Goal: Task Accomplishment & Management: Use online tool/utility

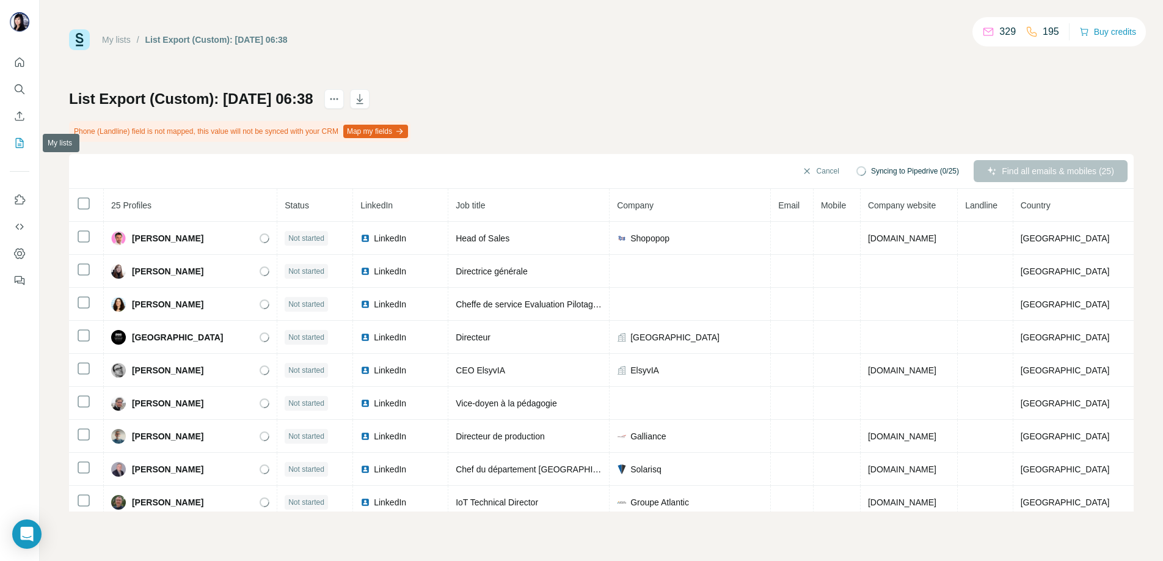
click at [17, 140] on icon "My lists" at bounding box center [19, 143] width 12 height 12
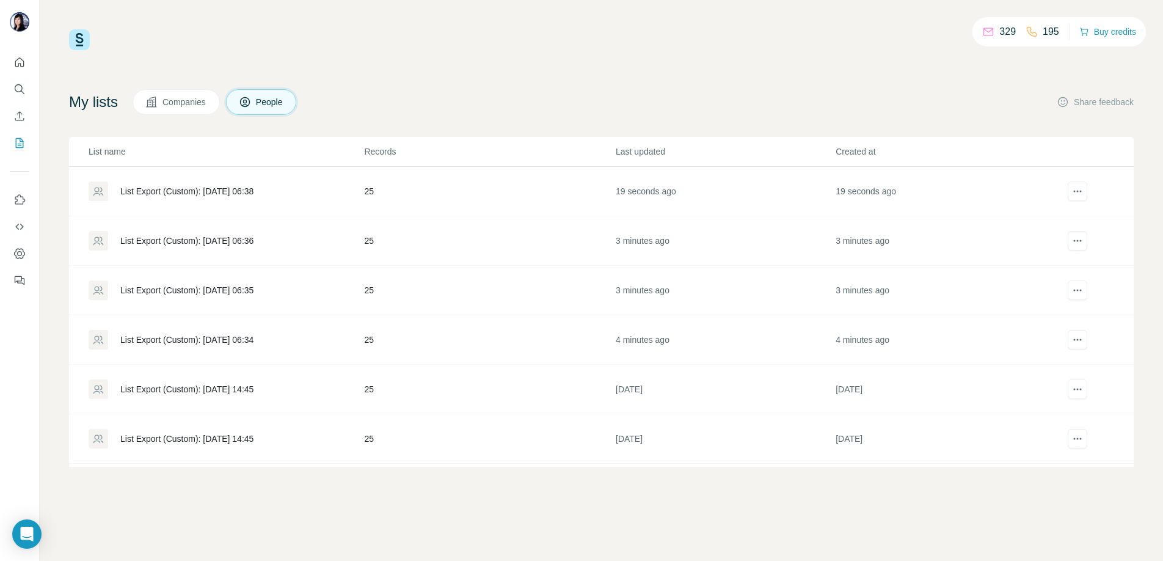
click at [206, 338] on div "List Export (Custom): [DATE] 06:34" at bounding box center [186, 339] width 133 height 12
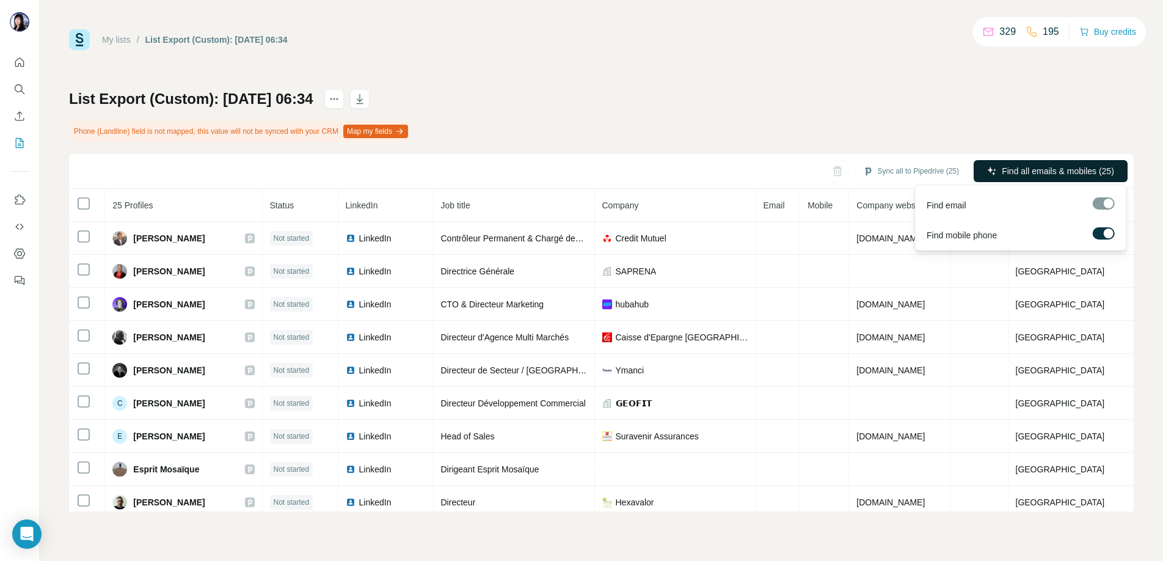
click at [1076, 178] on button "Find all emails & mobiles (25)" at bounding box center [1050, 171] width 154 height 22
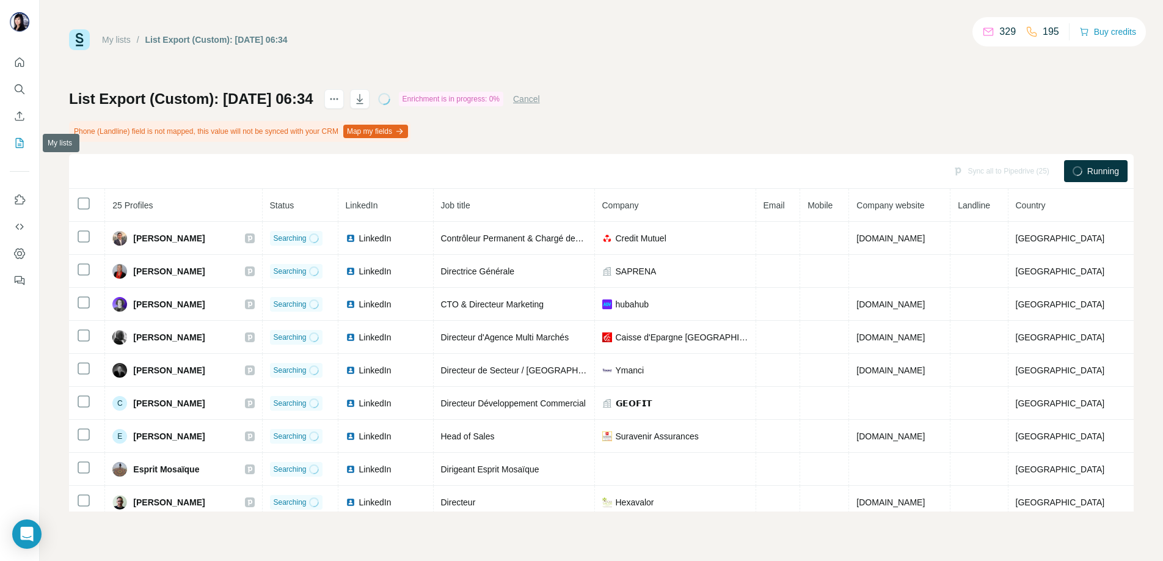
click at [21, 136] on button "My lists" at bounding box center [20, 143] width 20 height 22
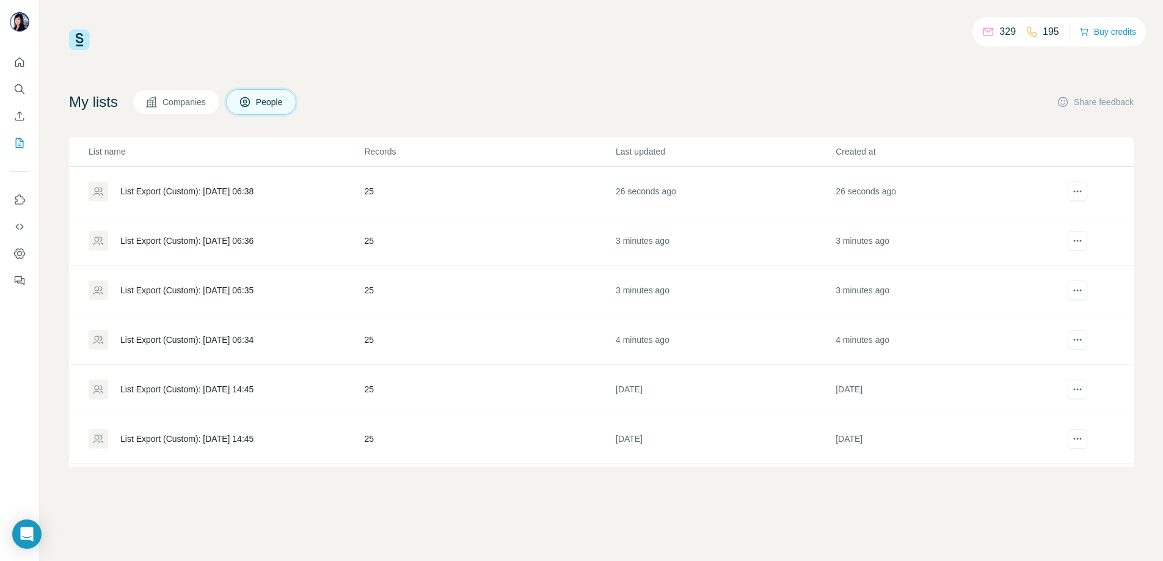
click at [211, 287] on div "List Export (Custom): [DATE] 06:35" at bounding box center [186, 290] width 133 height 12
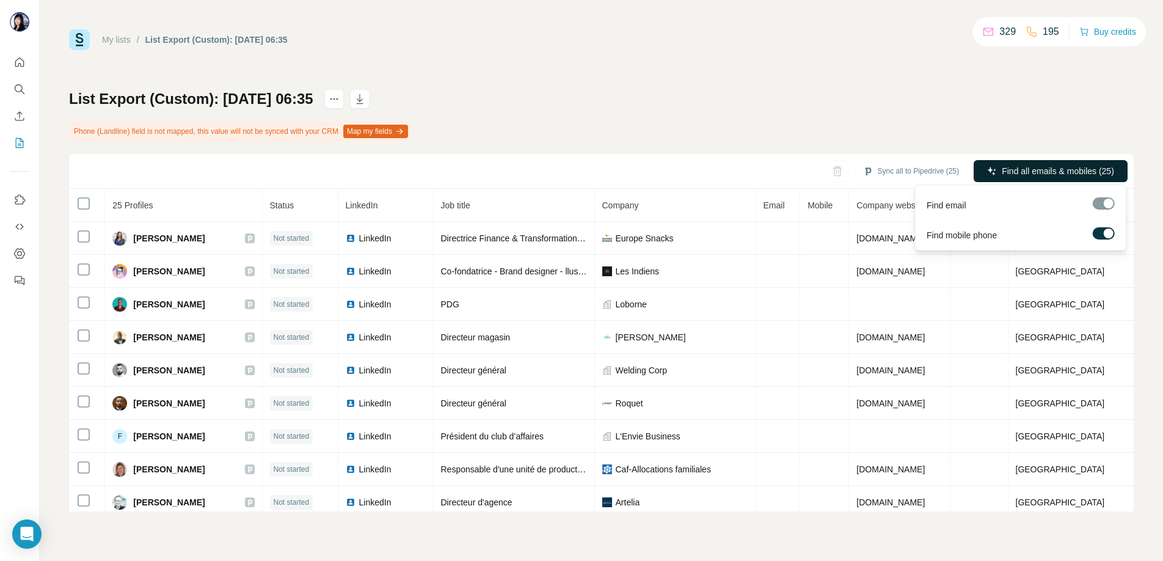
click at [1056, 174] on span "Find all emails & mobiles (25)" at bounding box center [1058, 171] width 112 height 12
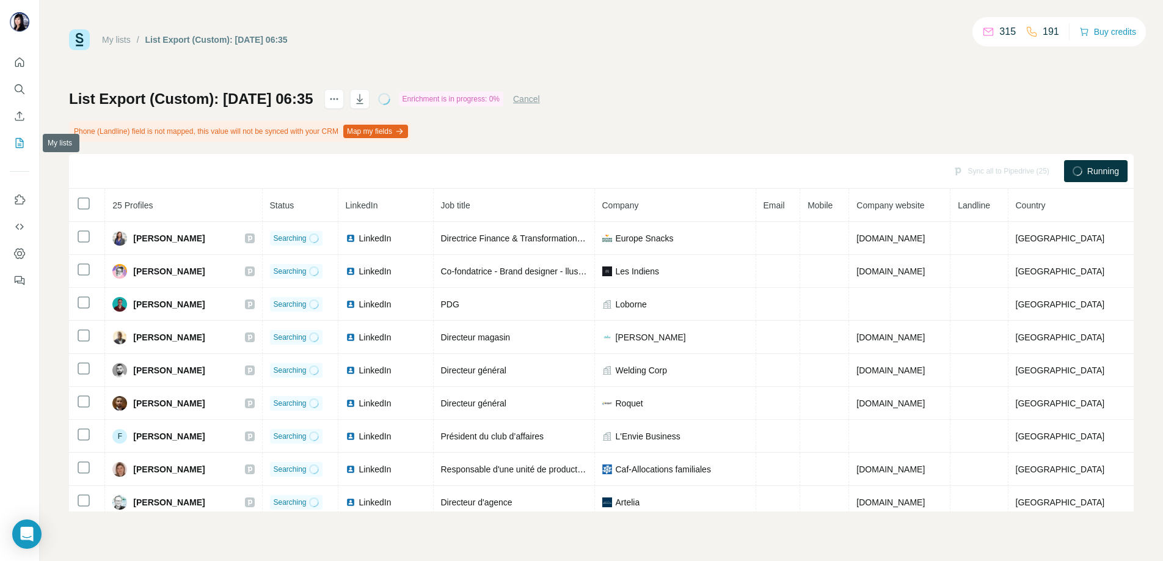
click at [18, 141] on icon "My lists" at bounding box center [19, 143] width 12 height 12
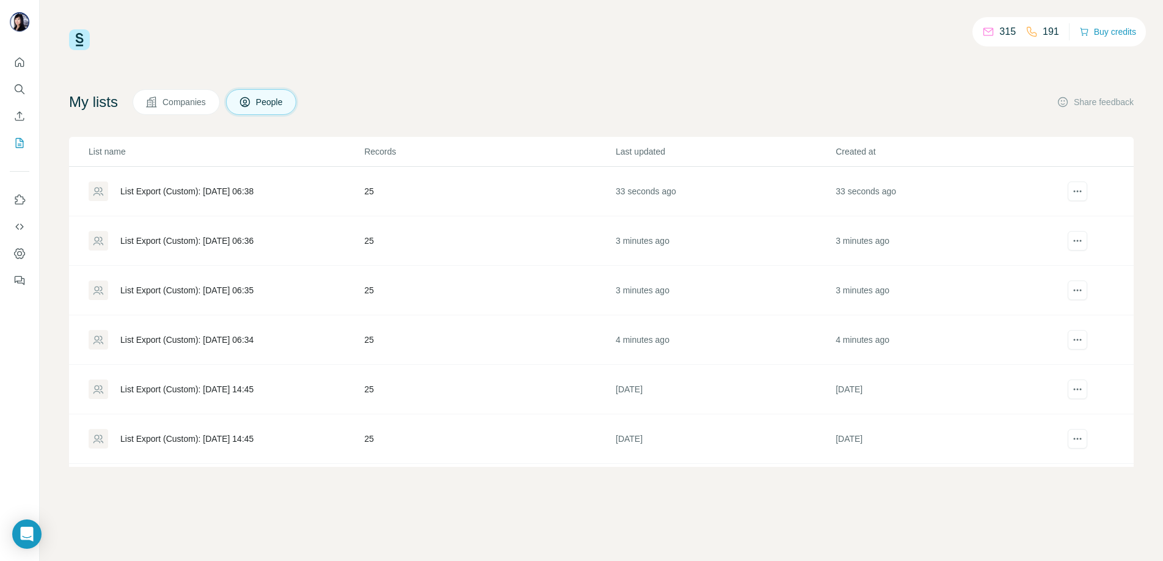
click at [220, 238] on div "List Export (Custom): [DATE] 06:36" at bounding box center [186, 241] width 133 height 12
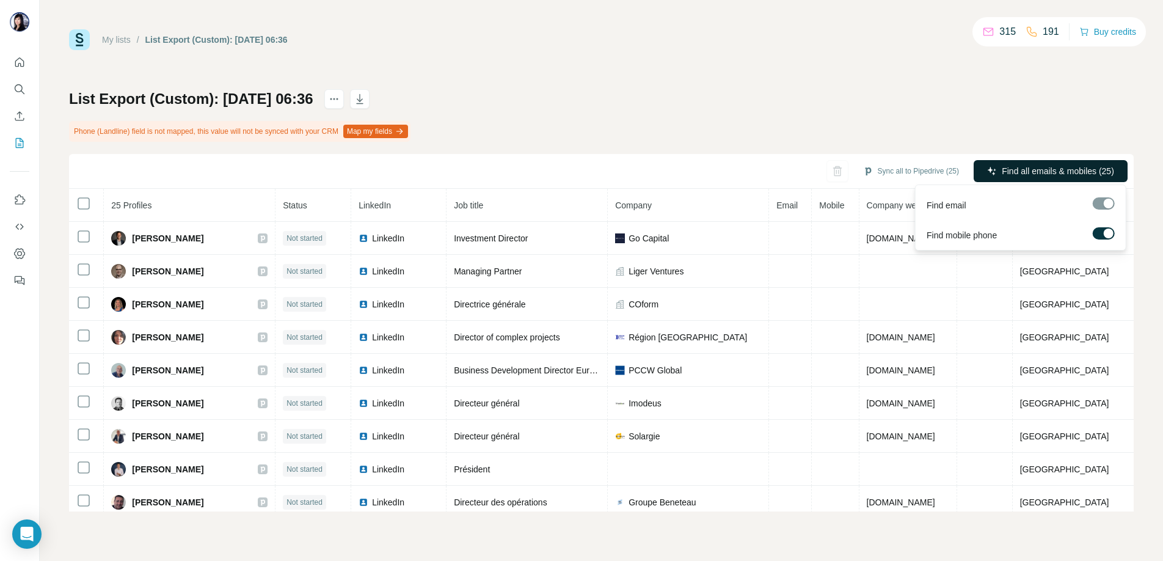
click at [1047, 172] on span "Find all emails & mobiles (25)" at bounding box center [1058, 171] width 112 height 12
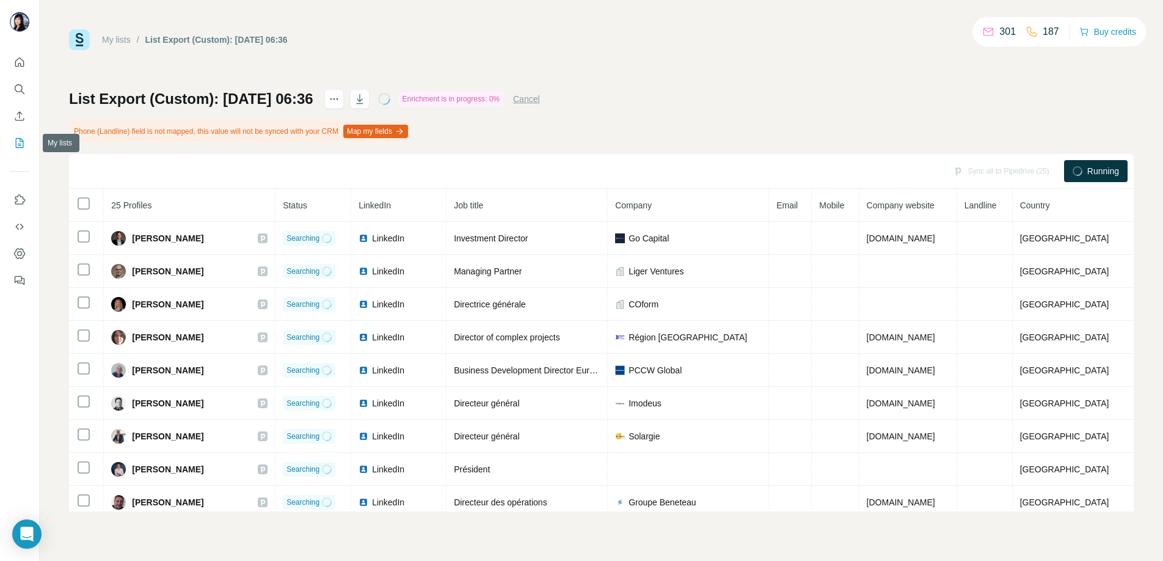
click at [21, 141] on icon "My lists" at bounding box center [21, 142] width 6 height 8
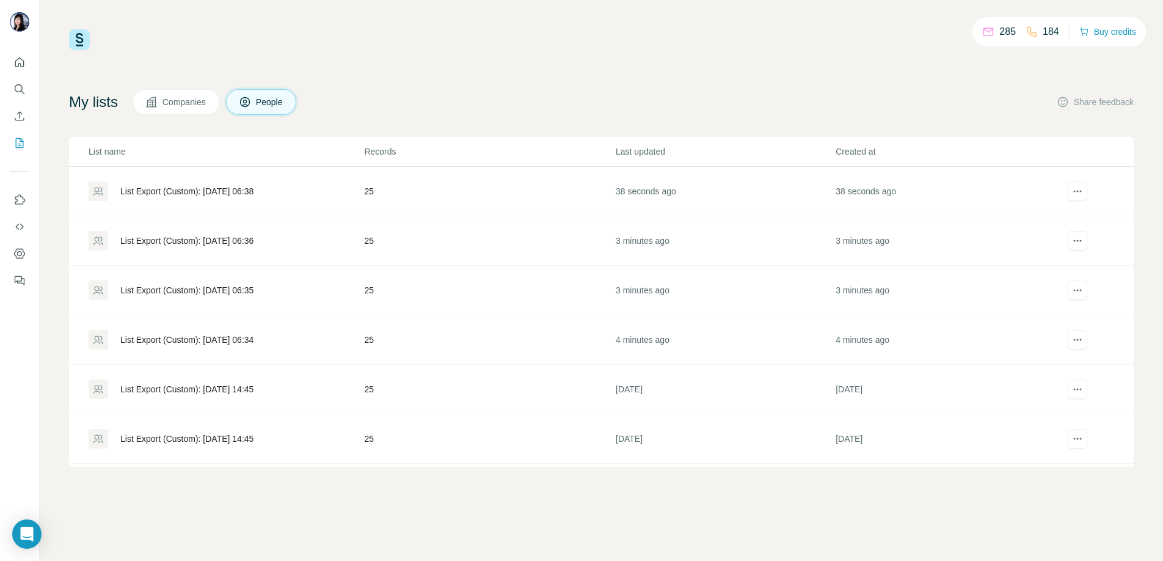
click at [203, 187] on div "List Export (Custom): [DATE] 06:38" at bounding box center [186, 191] width 133 height 12
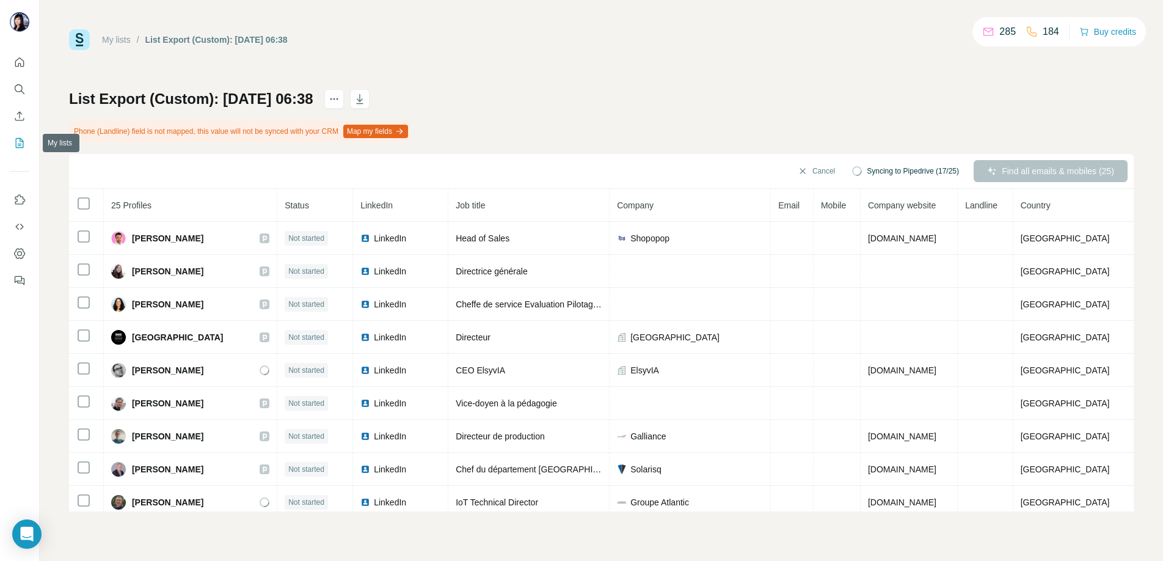
click at [23, 143] on icon "My lists" at bounding box center [20, 143] width 8 height 10
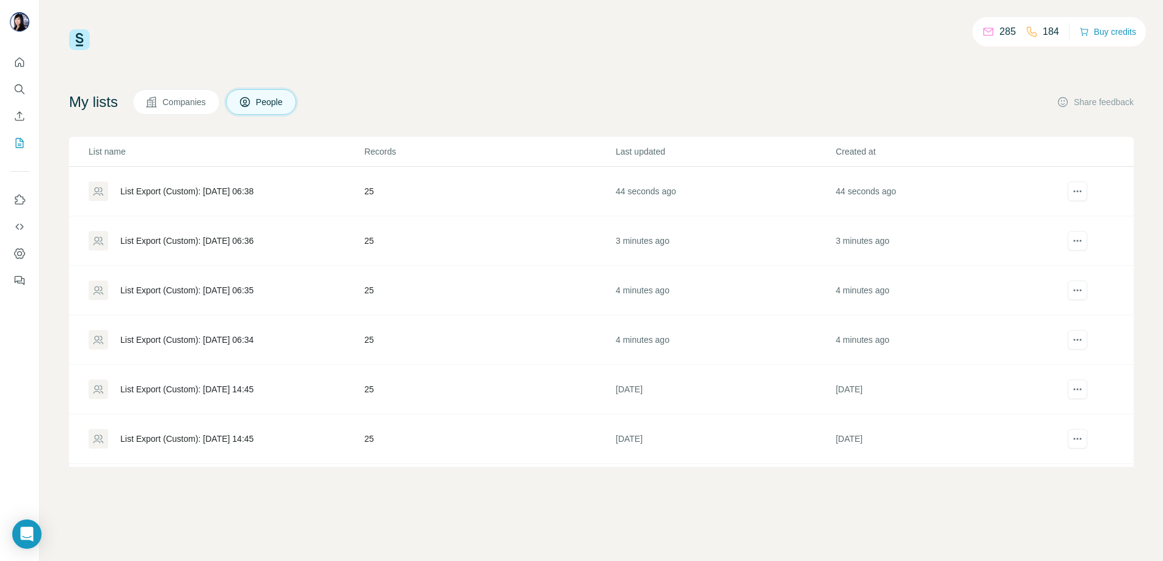
click at [202, 241] on div "List Export (Custom): [DATE] 06:36" at bounding box center [186, 241] width 133 height 12
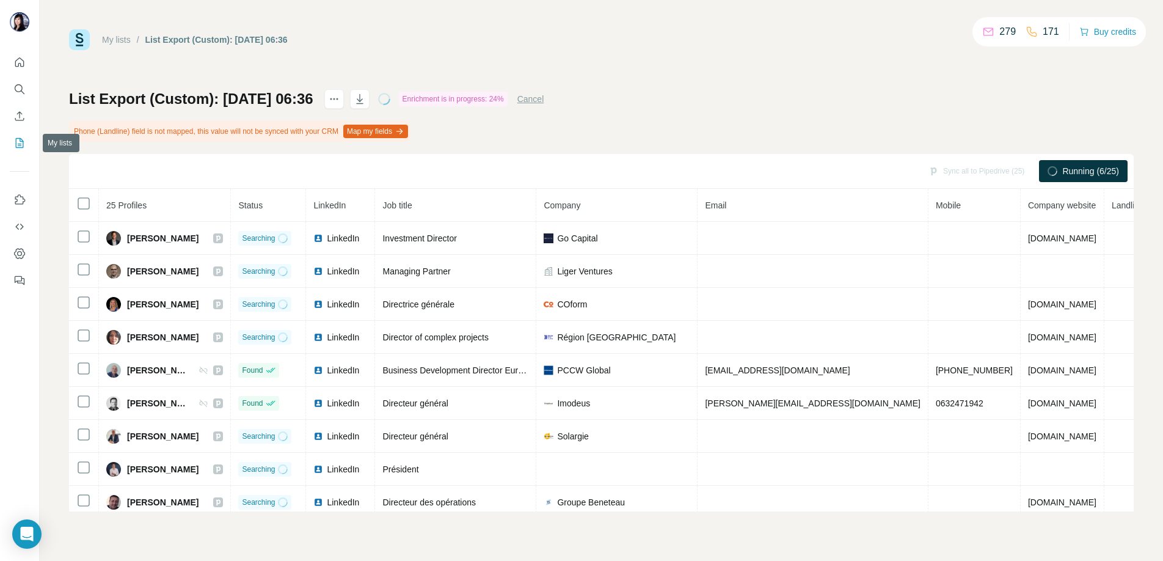
click at [17, 142] on icon "My lists" at bounding box center [19, 143] width 12 height 12
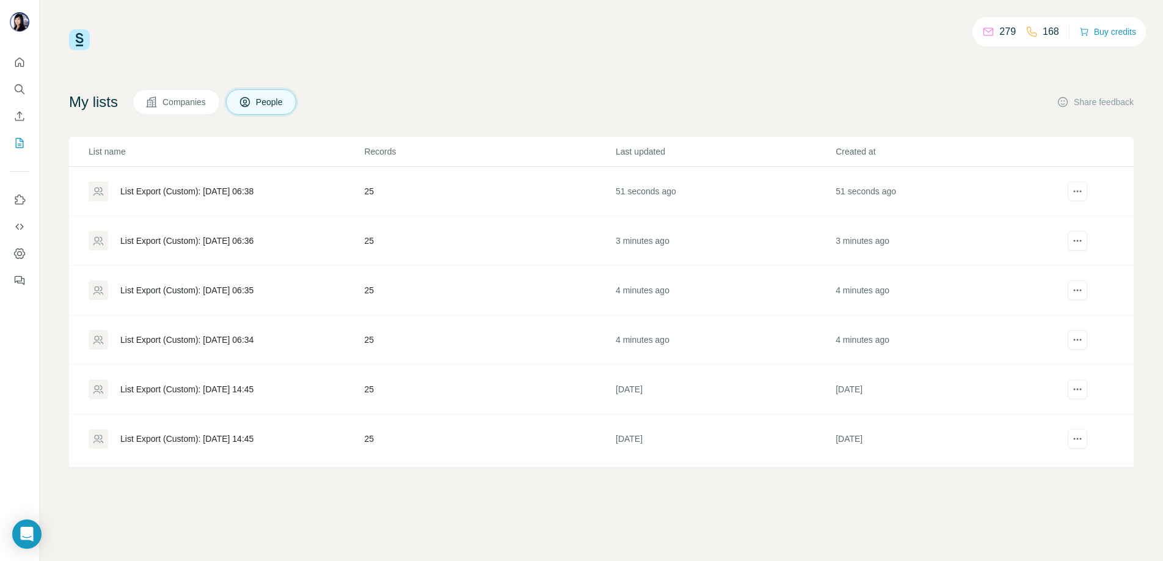
click at [211, 192] on div "List Export (Custom): [DATE] 06:38" at bounding box center [186, 191] width 133 height 12
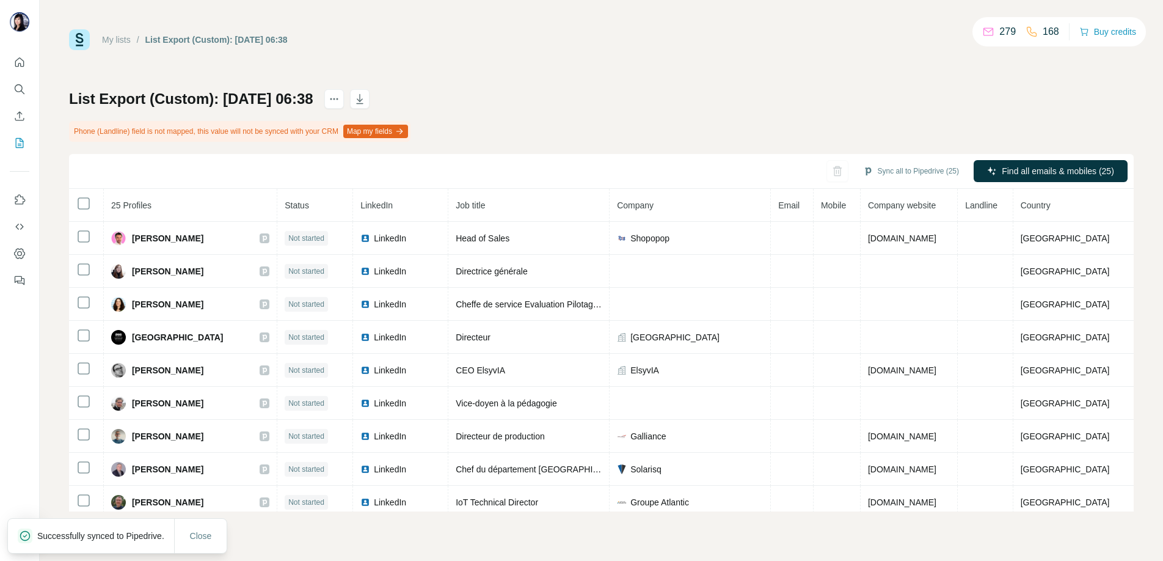
click at [547, 115] on div "List Export (Custom): [DATE] 06:38 Phone (Landline) field is not mapped, this v…" at bounding box center [601, 300] width 1064 height 422
click at [1034, 162] on button "Find all emails & mobiles (25)" at bounding box center [1050, 171] width 154 height 22
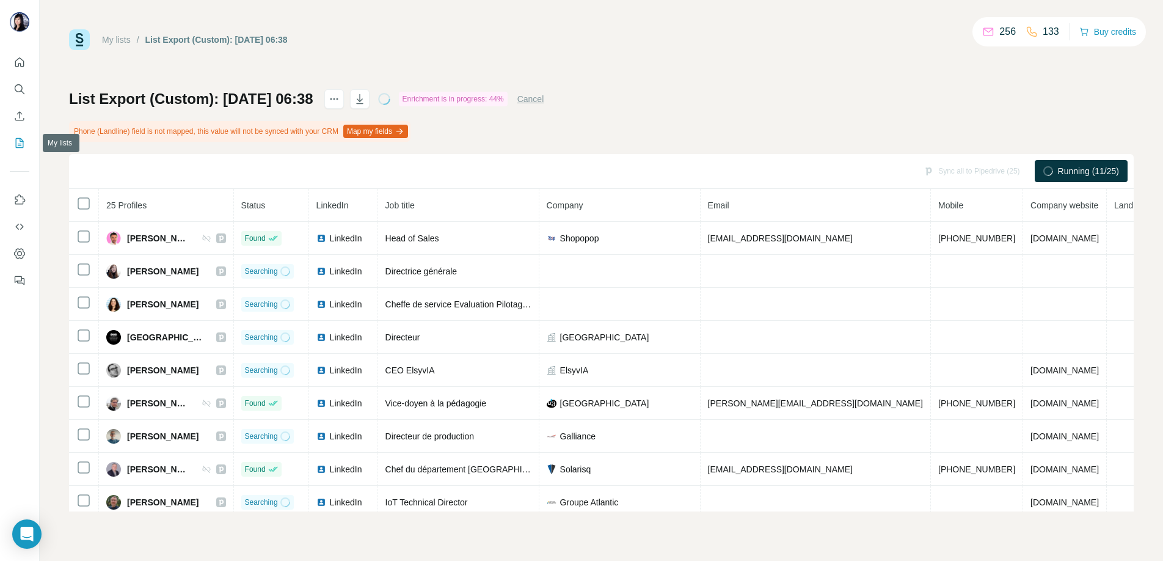
click at [17, 144] on icon "My lists" at bounding box center [19, 143] width 12 height 12
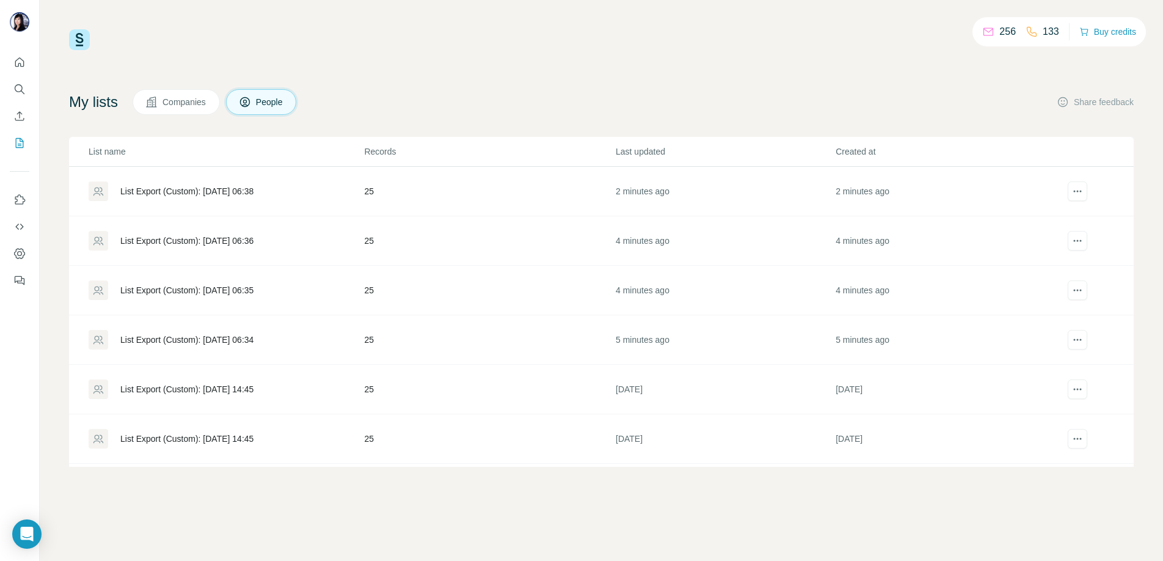
click at [169, 332] on div "List Export (Custom): [DATE] 06:34" at bounding box center [226, 340] width 274 height 20
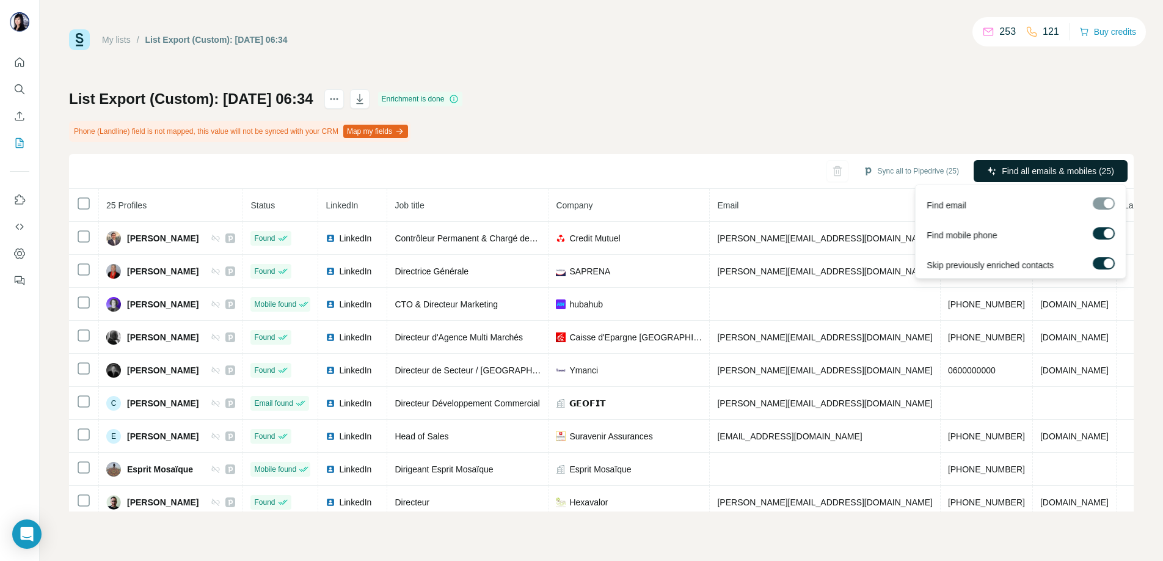
click at [1008, 173] on span "Find all emails & mobiles (25)" at bounding box center [1058, 171] width 112 height 12
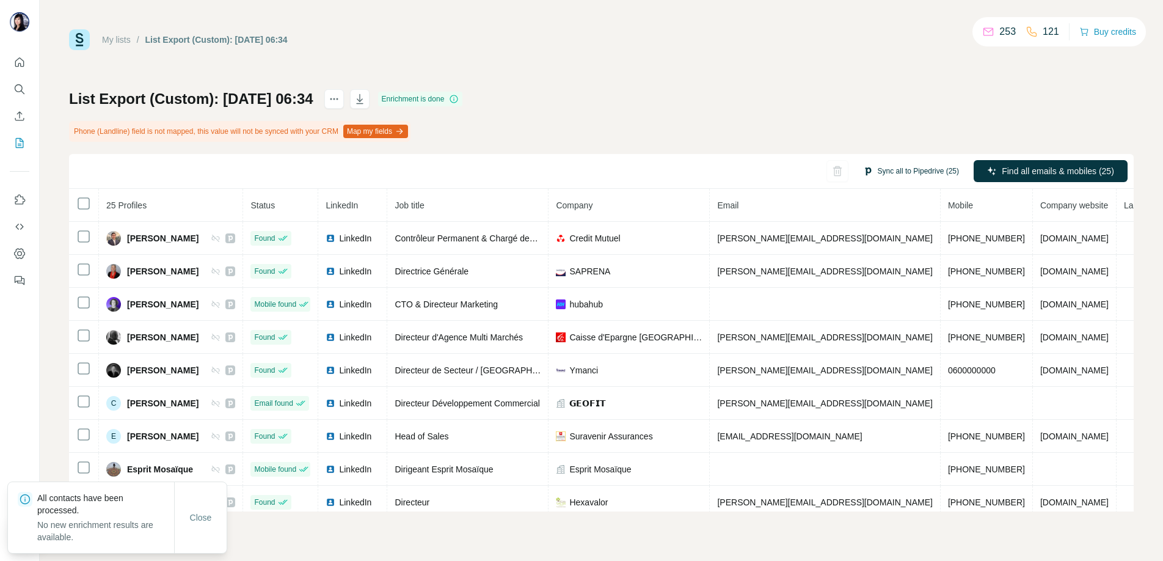
click at [891, 167] on button "Sync all to Pipedrive (25)" at bounding box center [910, 171] width 113 height 18
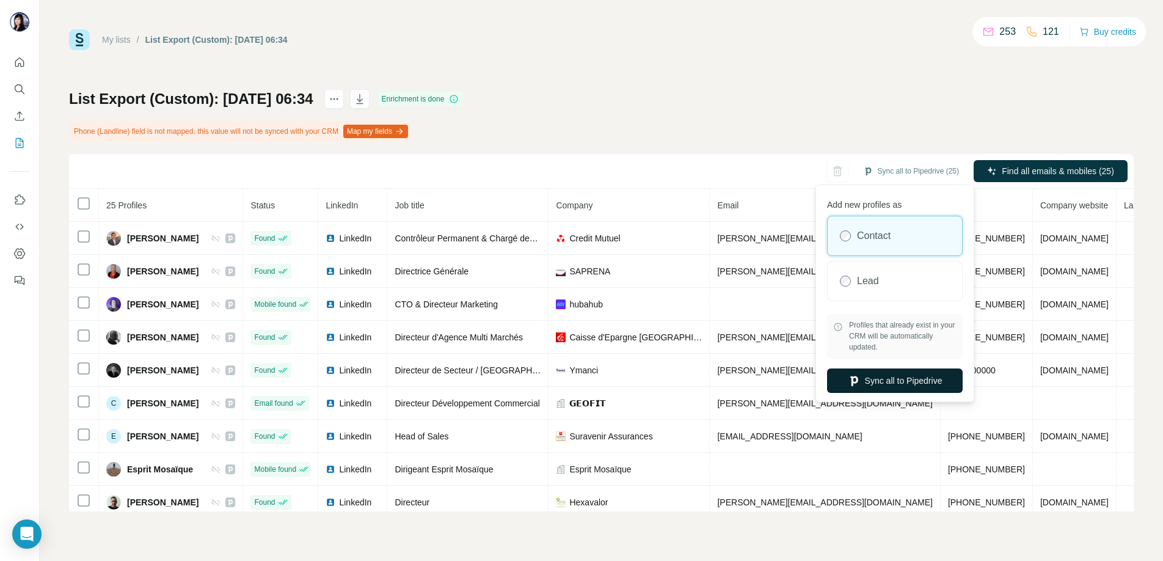
click at [900, 379] on button "Sync all to Pipedrive" at bounding box center [895, 380] width 136 height 24
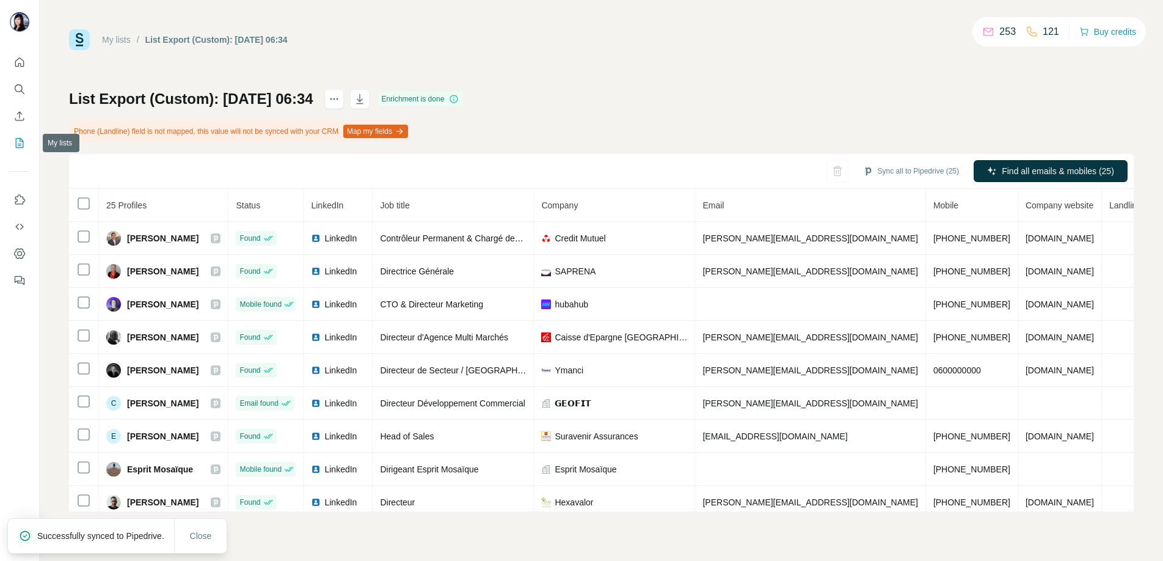
click at [20, 148] on icon "My lists" at bounding box center [20, 143] width 8 height 10
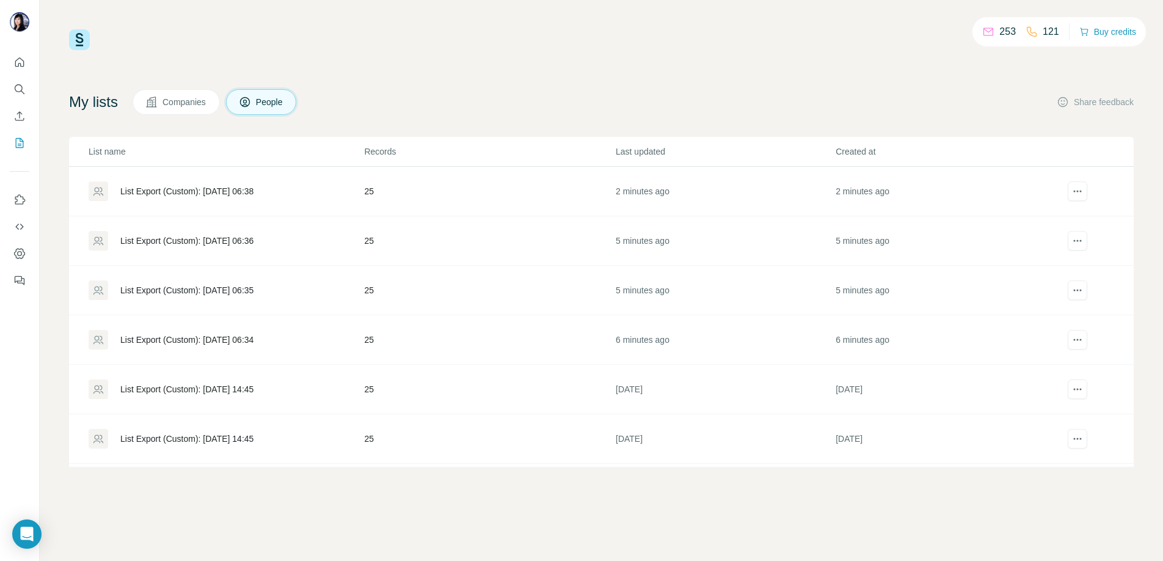
click at [188, 287] on div "List Export (Custom): [DATE] 06:35" at bounding box center [186, 290] width 133 height 12
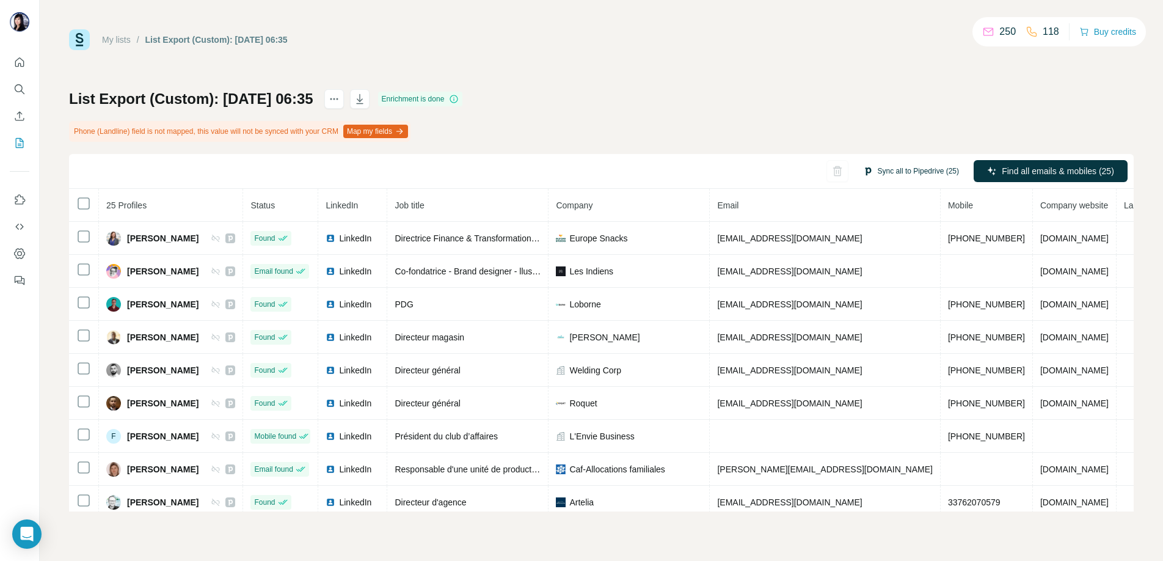
click at [918, 172] on button "Sync all to Pipedrive (25)" at bounding box center [910, 171] width 113 height 18
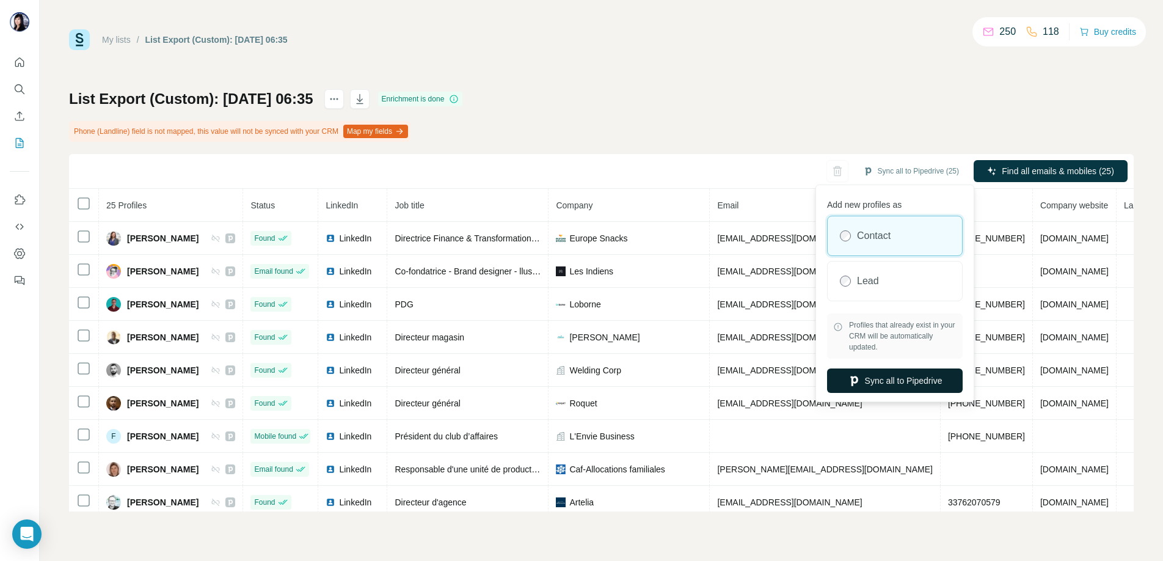
click at [906, 380] on button "Sync all to Pipedrive" at bounding box center [895, 380] width 136 height 24
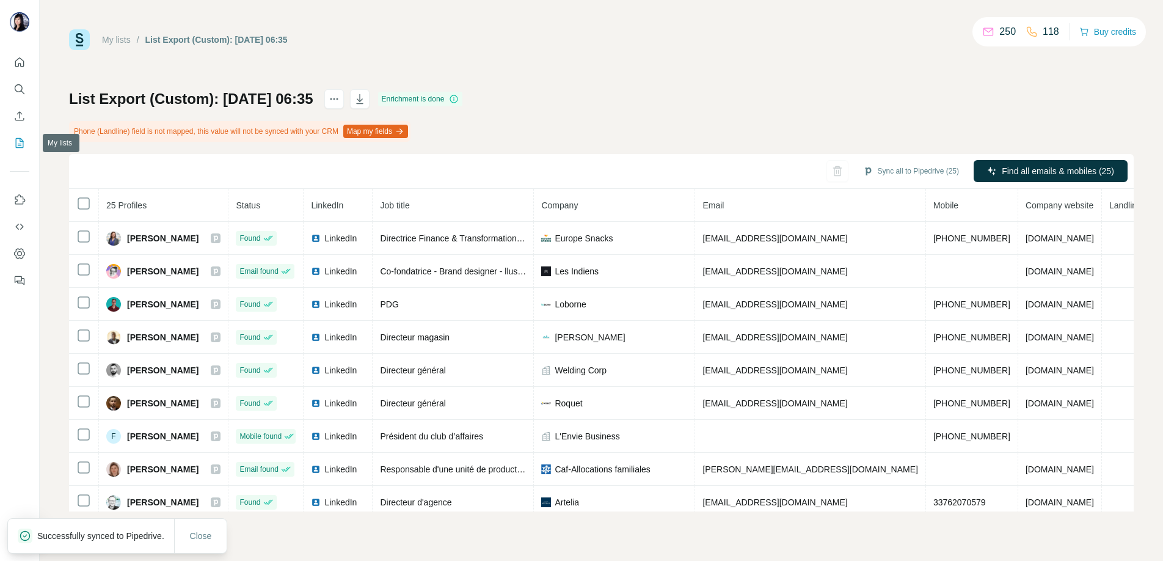
click at [16, 145] on icon "My lists" at bounding box center [19, 143] width 12 height 12
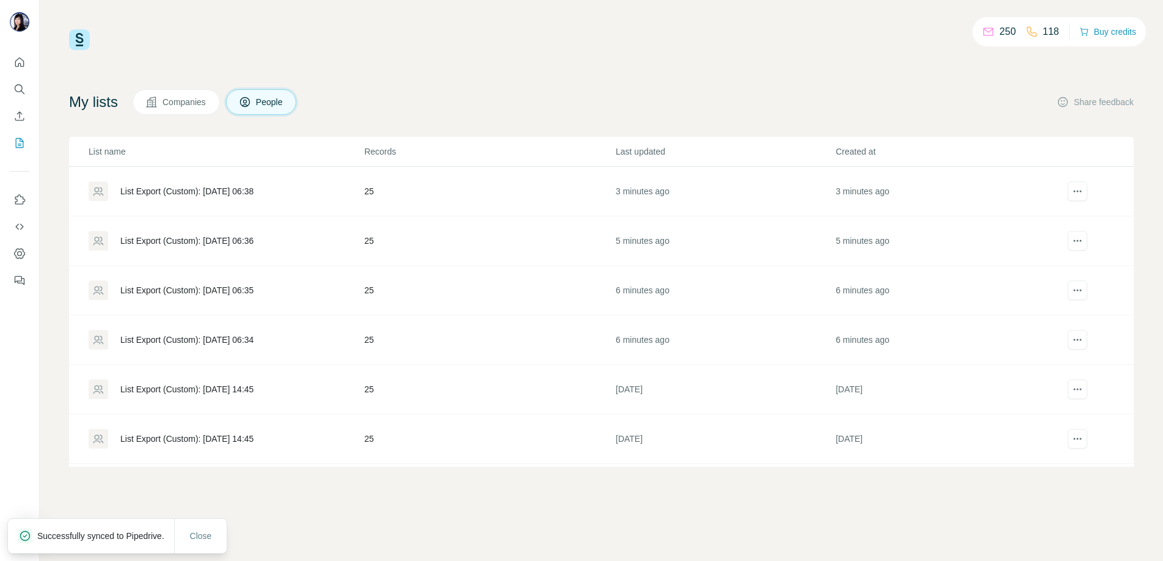
click at [217, 244] on div "List Export (Custom): [DATE] 06:36" at bounding box center [186, 241] width 133 height 12
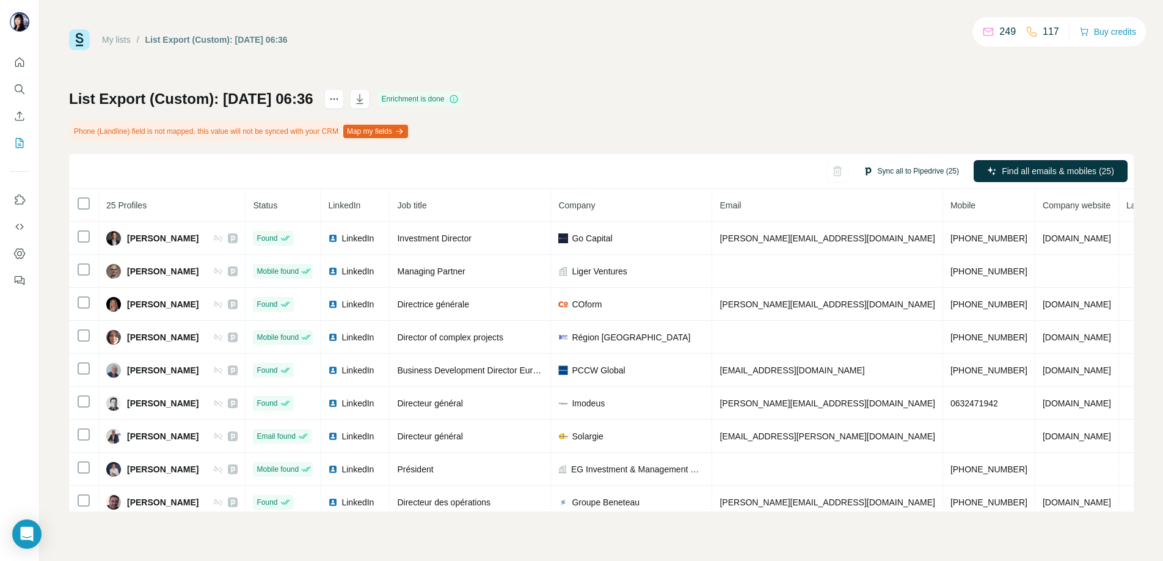
click at [909, 173] on button "Sync all to Pipedrive (25)" at bounding box center [910, 171] width 113 height 18
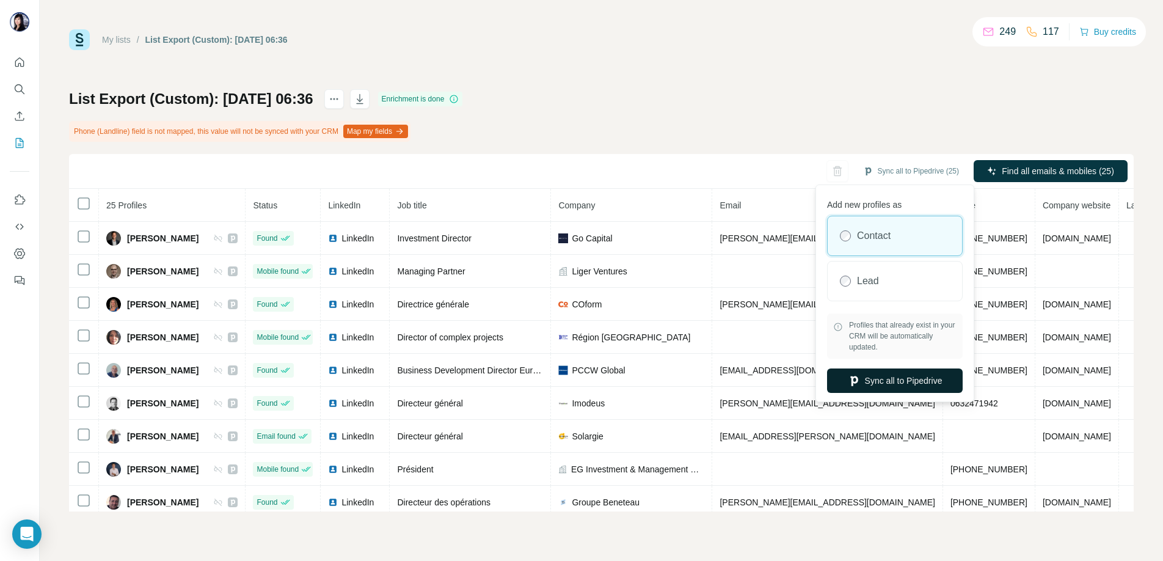
click at [873, 374] on button "Sync all to Pipedrive" at bounding box center [895, 380] width 136 height 24
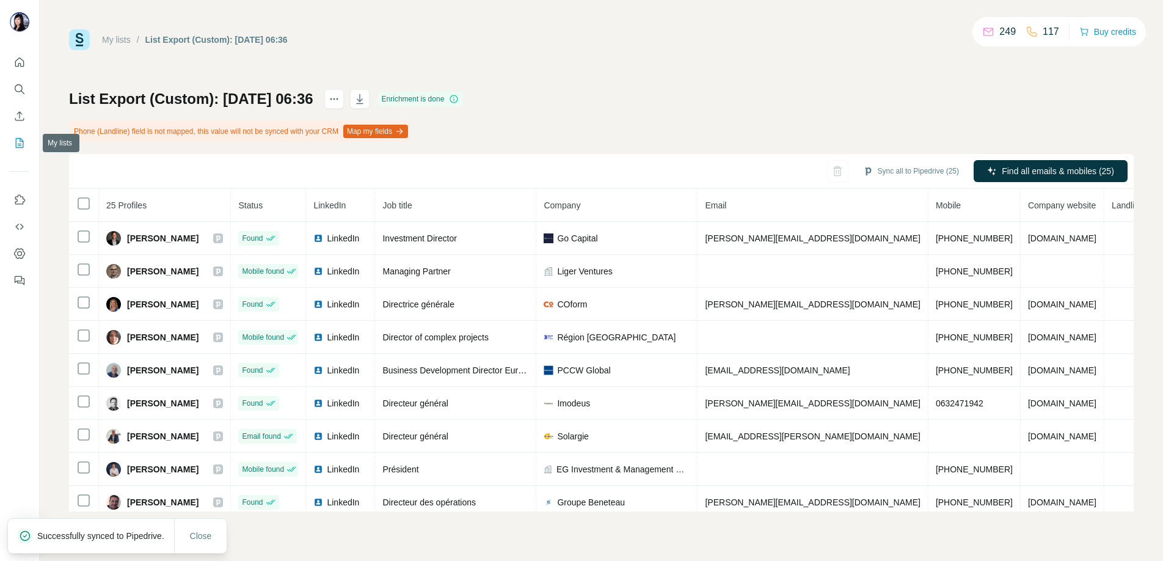
click at [19, 144] on icon "My lists" at bounding box center [21, 142] width 6 height 8
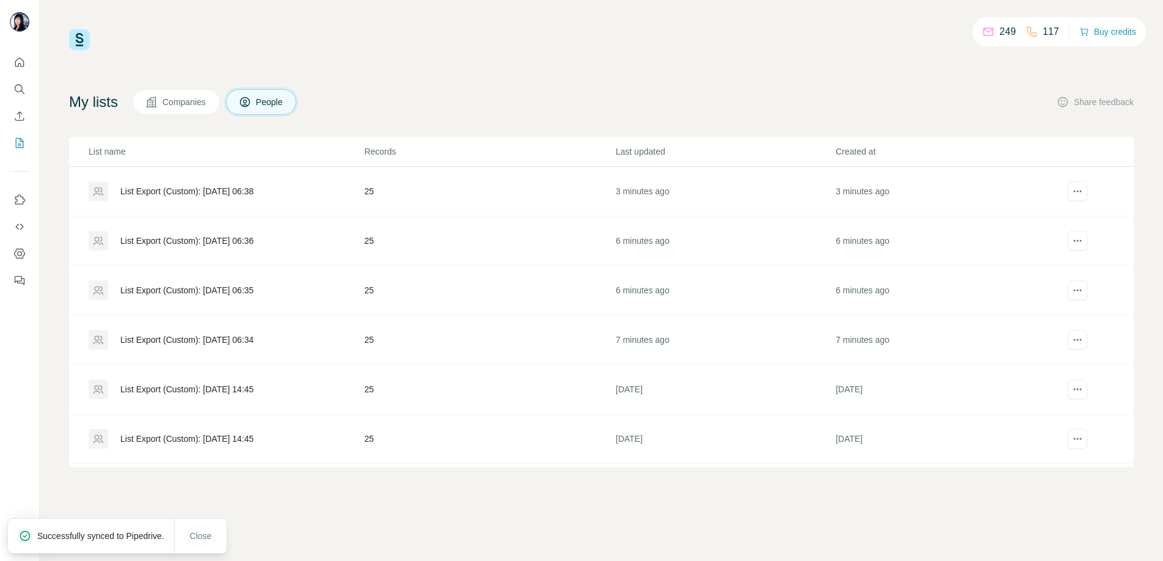
click at [239, 184] on div "List Export (Custom): [DATE] 06:38" at bounding box center [226, 191] width 274 height 20
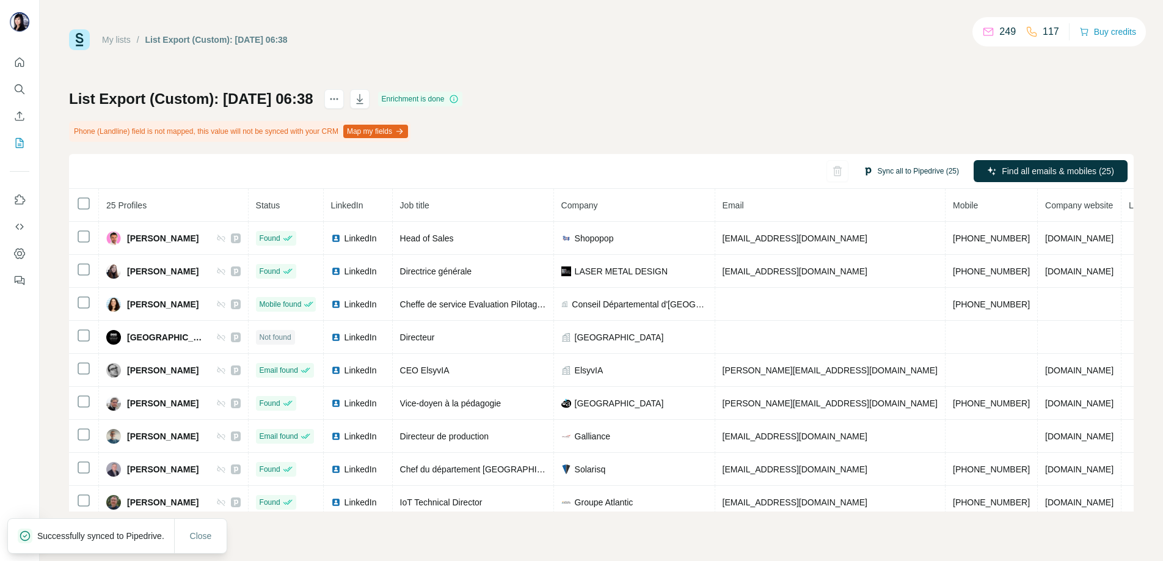
click at [896, 168] on button "Sync all to Pipedrive (25)" at bounding box center [910, 171] width 113 height 18
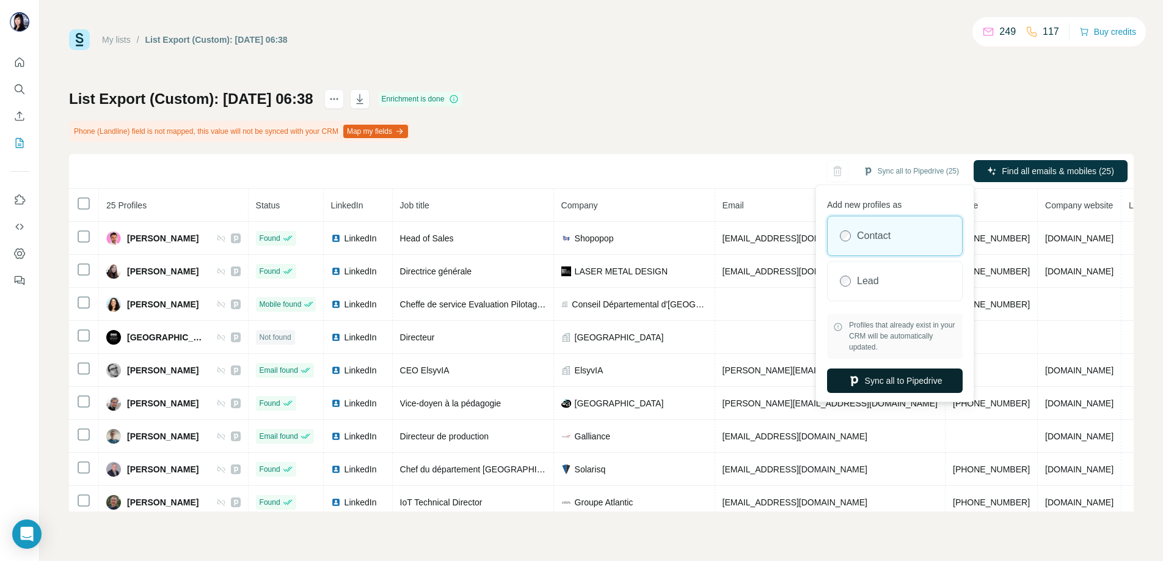
click at [885, 381] on button "Sync all to Pipedrive" at bounding box center [895, 380] width 136 height 24
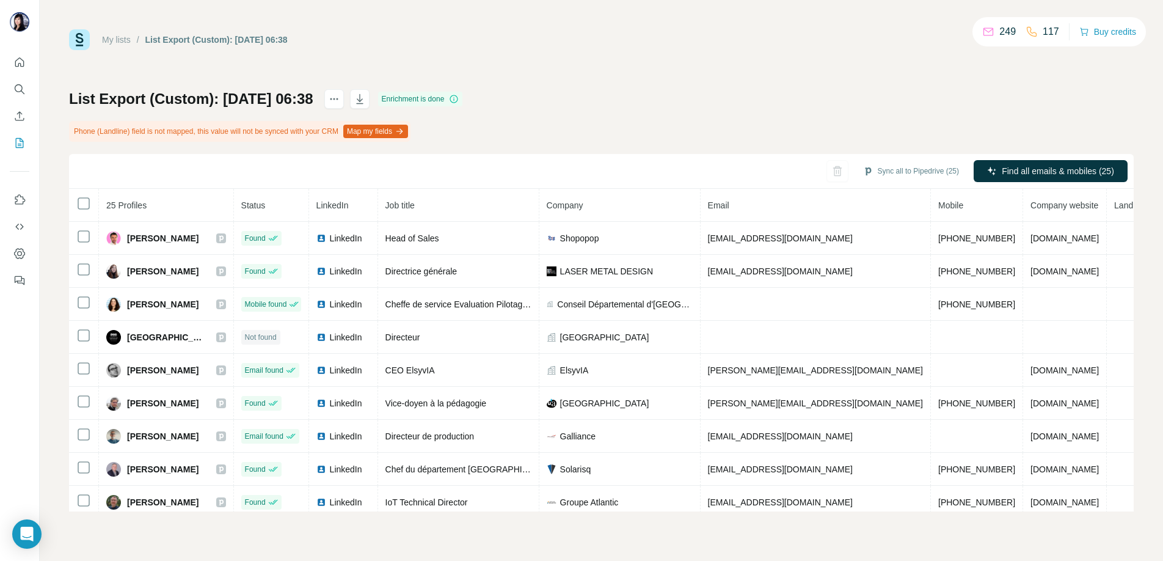
click at [54, 168] on div "My lists / List Export (Custom): [DATE] 06:38 249 117 Buy credits List Export (…" at bounding box center [601, 280] width 1123 height 561
